Goal: Download file/media

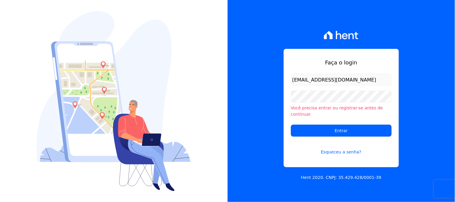
type input "contasareceber@ka.com.br"
click at [291, 125] on input "Entrar" at bounding box center [341, 131] width 101 height 12
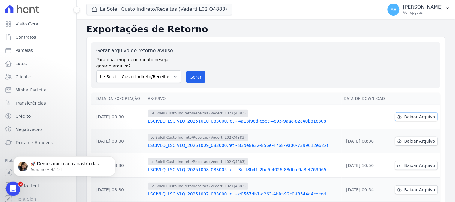
click at [415, 114] on span "Baixar Arquivo" at bounding box center [419, 117] width 31 height 6
click at [126, 7] on button "Le Soleil Custo Indireto/Receitas (Vederti L02 Q4883)" at bounding box center [159, 9] width 146 height 11
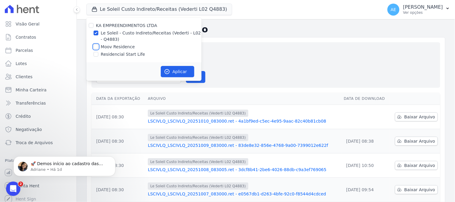
click at [96, 45] on input "Moov Residence" at bounding box center [96, 46] width 5 height 5
checkbox input "true"
click at [95, 32] on input "Le Soleil - Custo Indireto/Receitas (Vederti - L02 - Q4883)" at bounding box center [96, 33] width 5 height 5
checkbox input "false"
click at [185, 72] on button "Aplicar" at bounding box center [178, 71] width 34 height 11
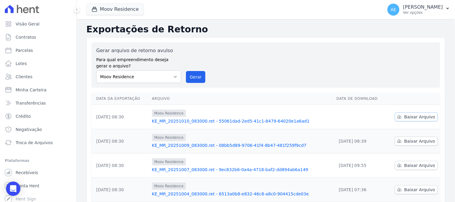
click at [414, 116] on span "Baixar Arquivo" at bounding box center [419, 117] width 31 height 6
click at [124, 11] on button "Moov Residence" at bounding box center [115, 9] width 58 height 11
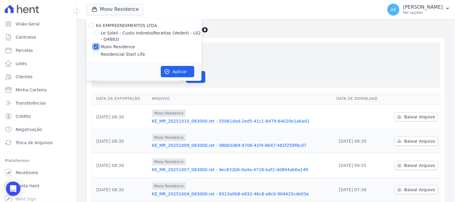
click at [97, 46] on input "Moov Residence" at bounding box center [96, 46] width 5 height 5
checkbox input "false"
click at [97, 52] on input "Residencial Start Life" at bounding box center [96, 54] width 5 height 5
checkbox input "true"
click at [170, 72] on icon "button" at bounding box center [167, 72] width 6 height 6
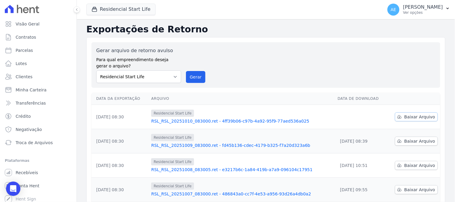
click at [418, 118] on span "Baixar Arquivo" at bounding box center [419, 117] width 31 height 6
